Goal: Information Seeking & Learning: Learn about a topic

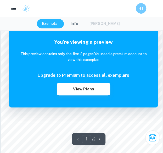
scroll to position [334, 0]
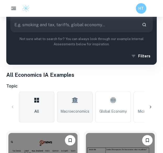
checkbox input "true"
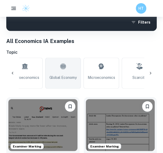
scroll to position [0, 50]
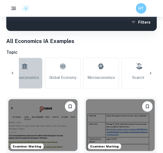
click at [39, 71] on link "Macroeconomics" at bounding box center [25, 73] width 36 height 31
type input "Macroeconomics"
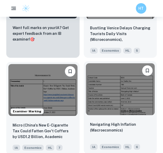
scroll to position [1146, 0]
